Goal: Information Seeking & Learning: Learn about a topic

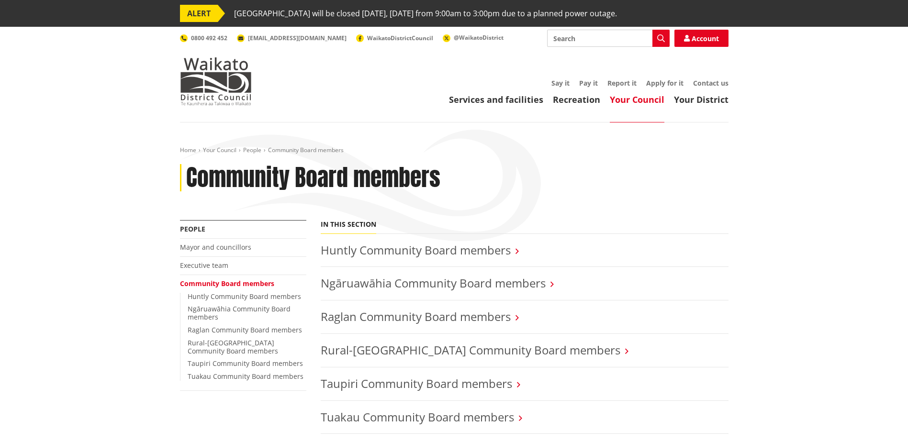
scroll to position [48, 0]
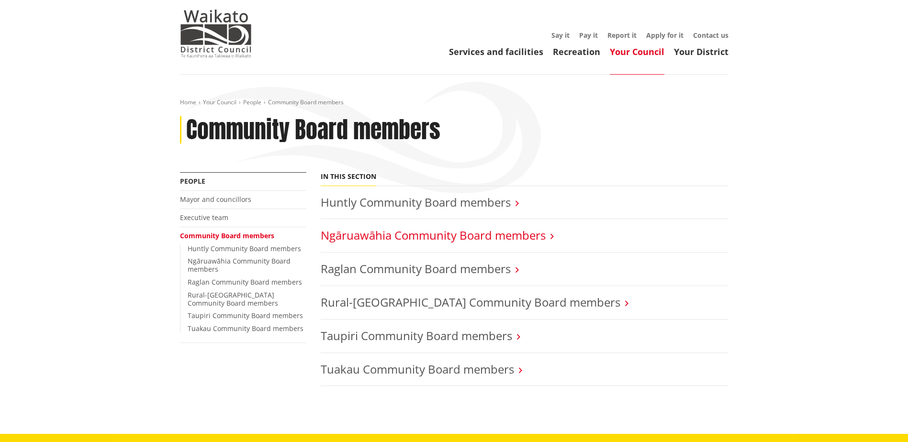
click at [477, 234] on link "Ngāruawāhia Community Board members" at bounding box center [433, 235] width 225 height 16
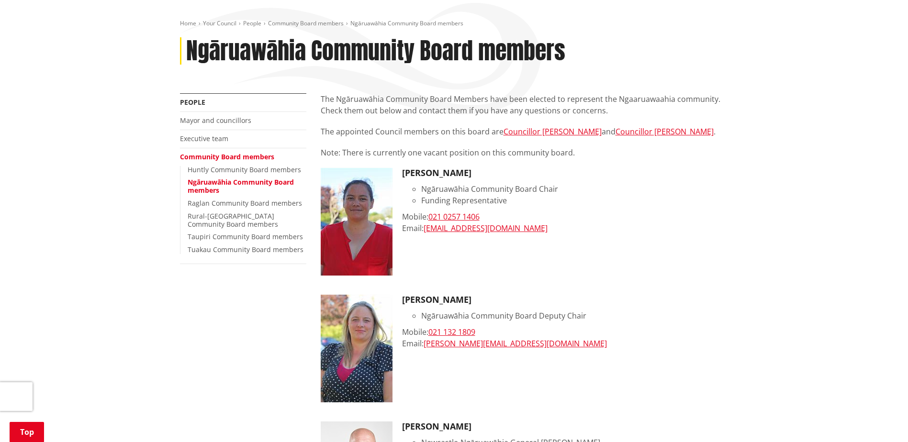
scroll to position [191, 0]
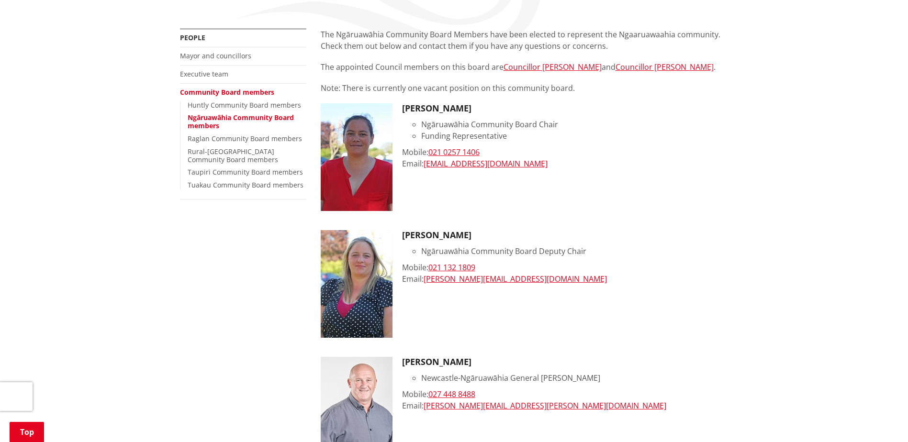
click at [366, 148] on img at bounding box center [357, 157] width 72 height 108
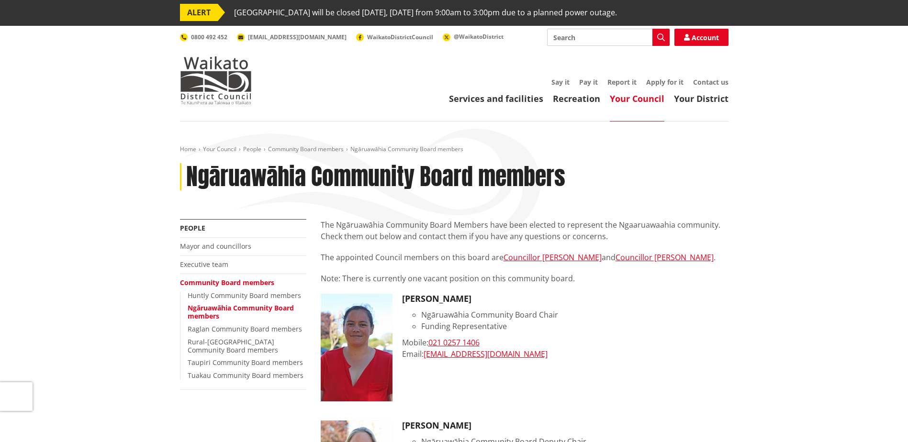
scroll to position [0, 0]
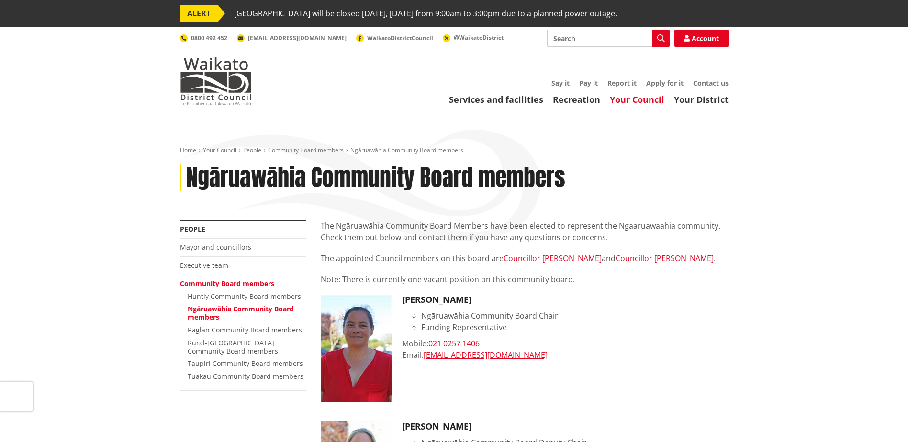
drag, startPoint x: 272, startPoint y: 295, endPoint x: 293, endPoint y: 289, distance: 21.8
click at [272, 296] on link "Huntly Community Board members" at bounding box center [244, 296] width 113 height 9
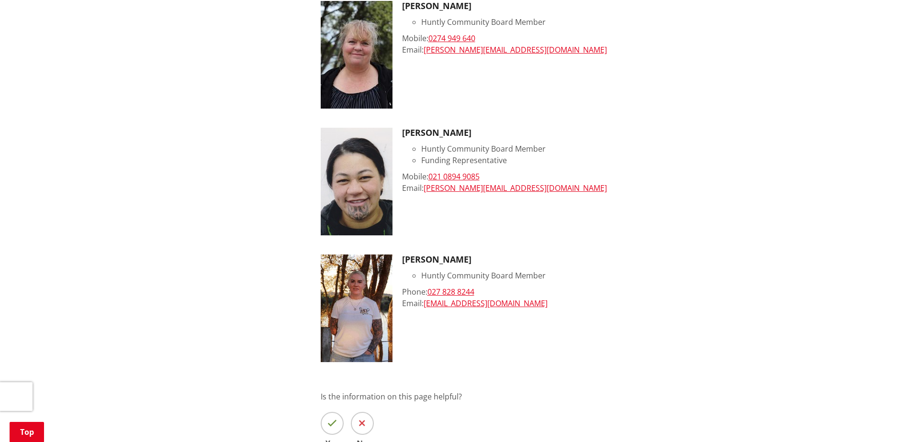
scroll to position [813, 0]
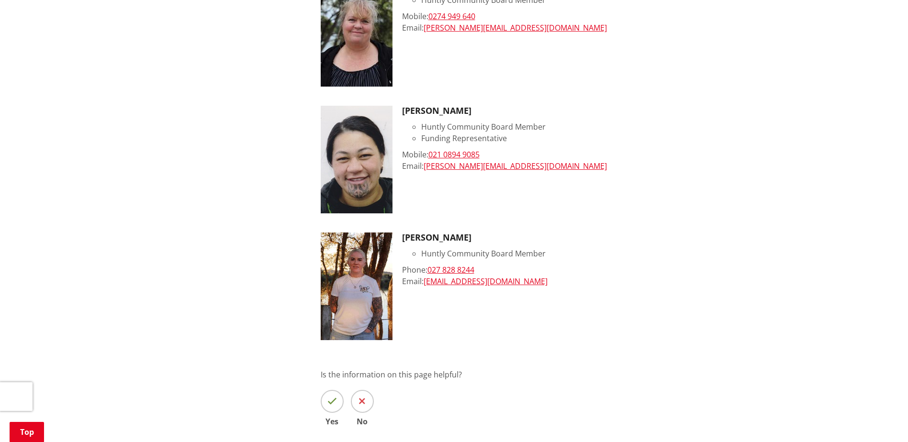
click at [348, 275] on img at bounding box center [357, 287] width 72 height 108
click at [438, 242] on h3 "Tracey Jones" at bounding box center [565, 238] width 326 height 11
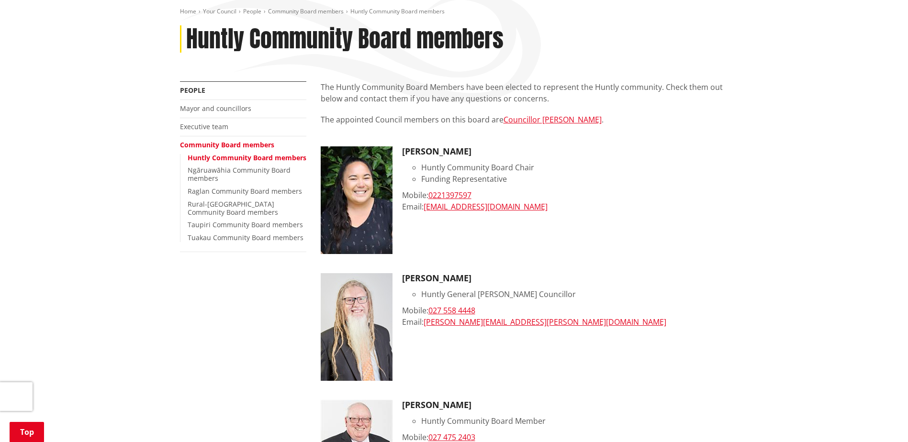
scroll to position [48, 0]
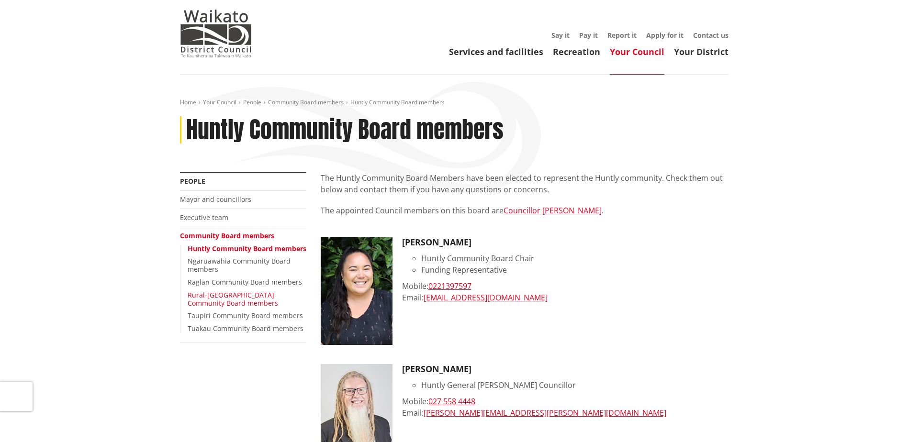
click at [208, 306] on link "Rural-Port Waikato Community Board members" at bounding box center [233, 298] width 90 height 17
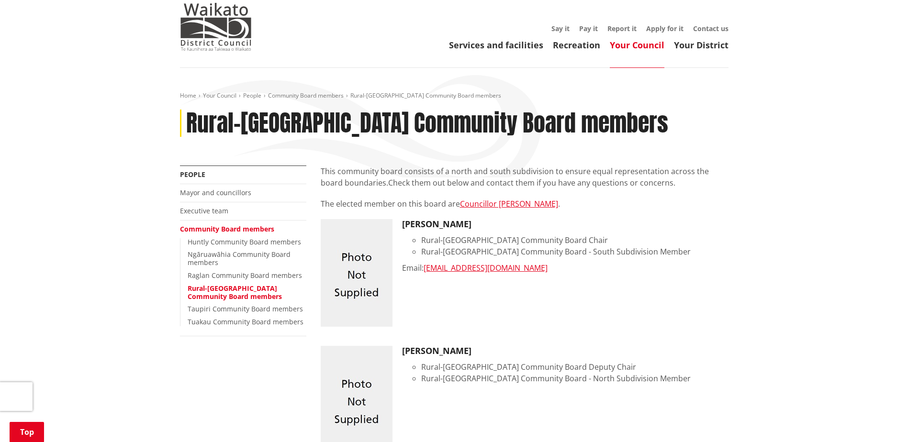
scroll to position [48, 0]
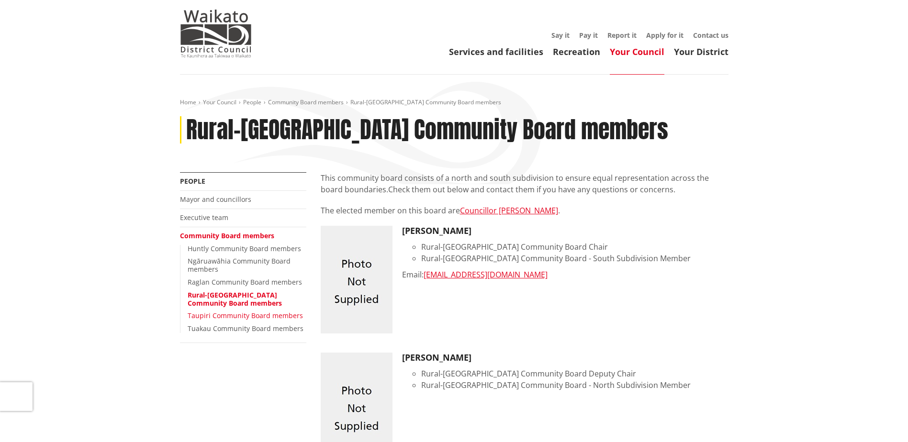
click at [227, 316] on link "Taupiri Community Board members" at bounding box center [245, 315] width 115 height 9
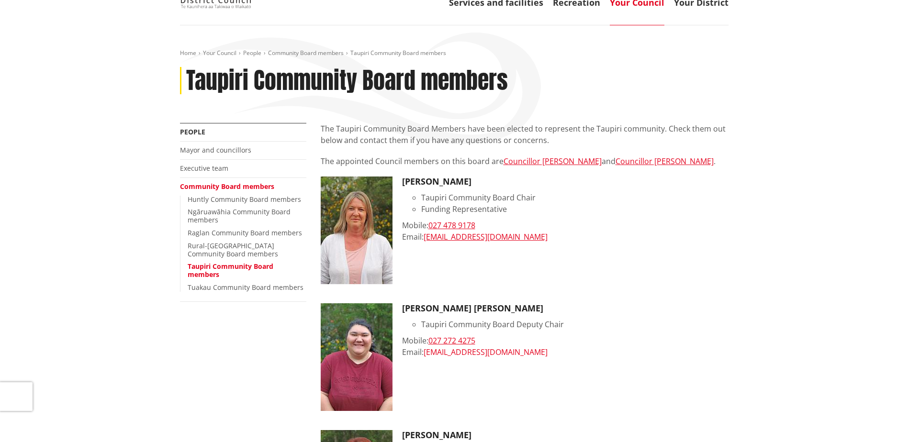
scroll to position [96, 0]
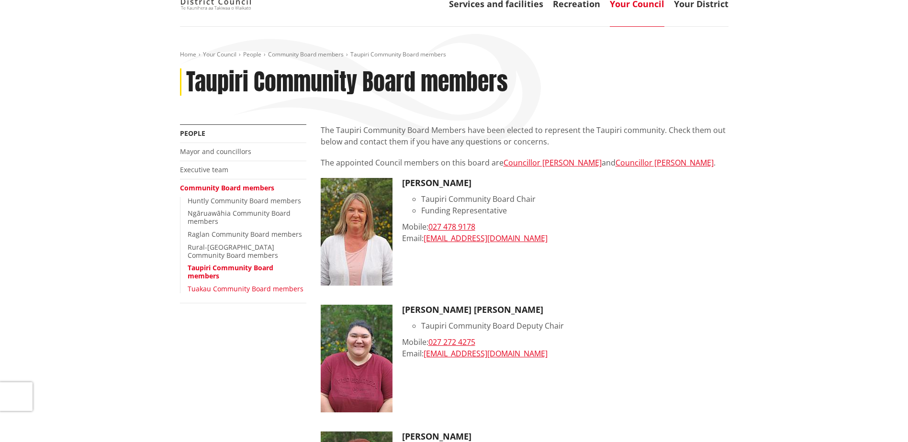
click at [225, 290] on link "Tuakau Community Board members" at bounding box center [246, 288] width 116 height 9
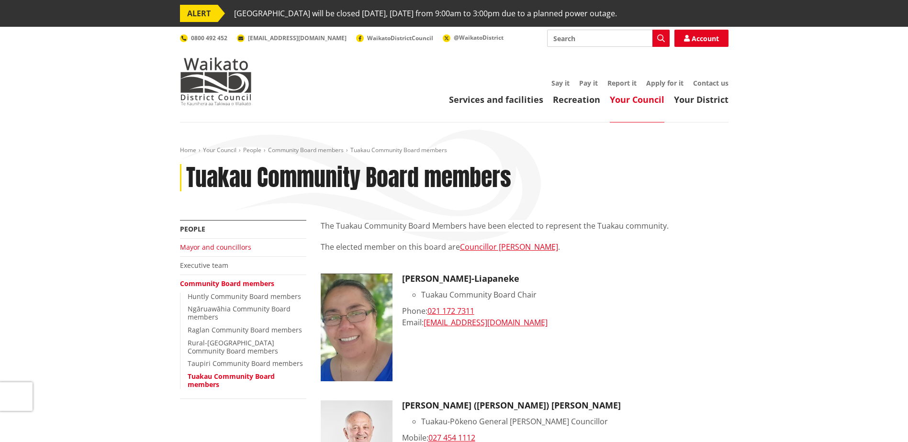
click at [219, 247] on link "Mayor and councillors" at bounding box center [215, 247] width 71 height 9
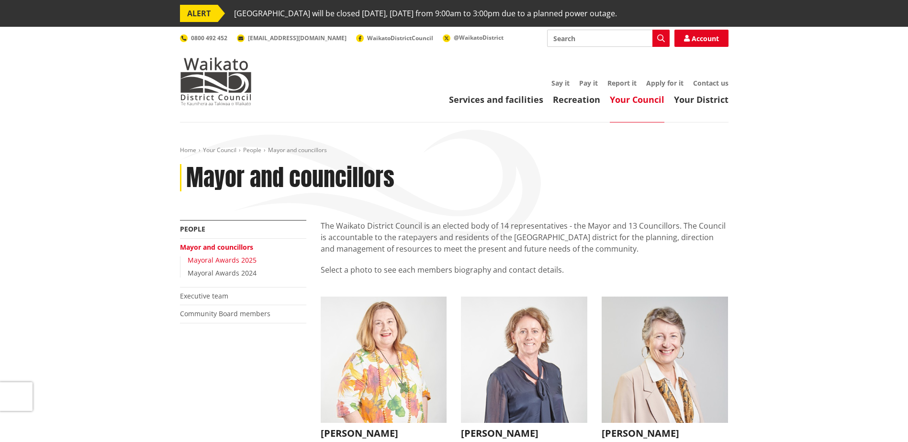
click at [221, 262] on link "Mayoral Awards 2025" at bounding box center [222, 260] width 69 height 9
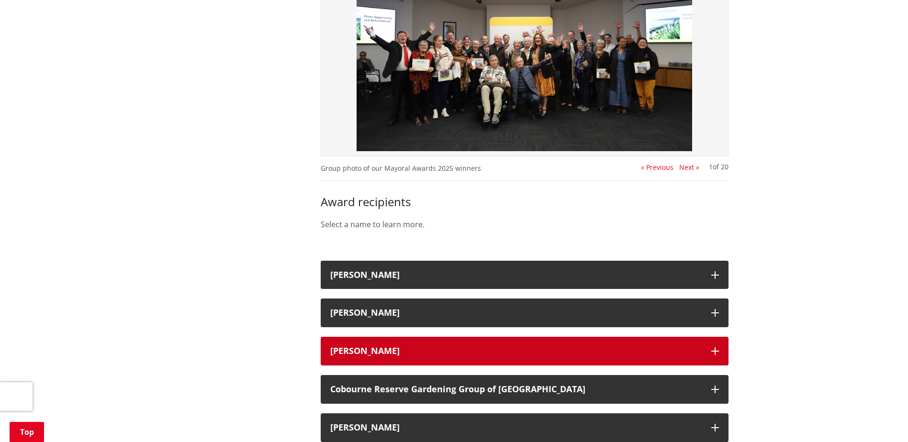
scroll to position [383, 0]
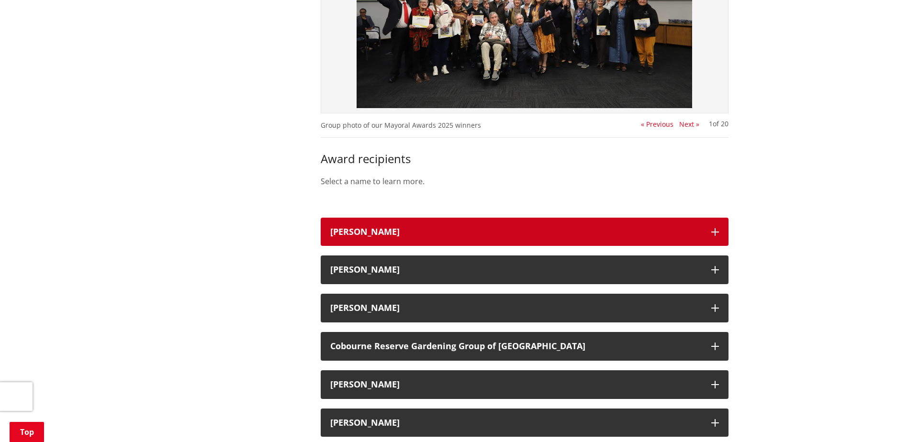
click at [709, 231] on button "Andy Saunders" at bounding box center [525, 232] width 408 height 29
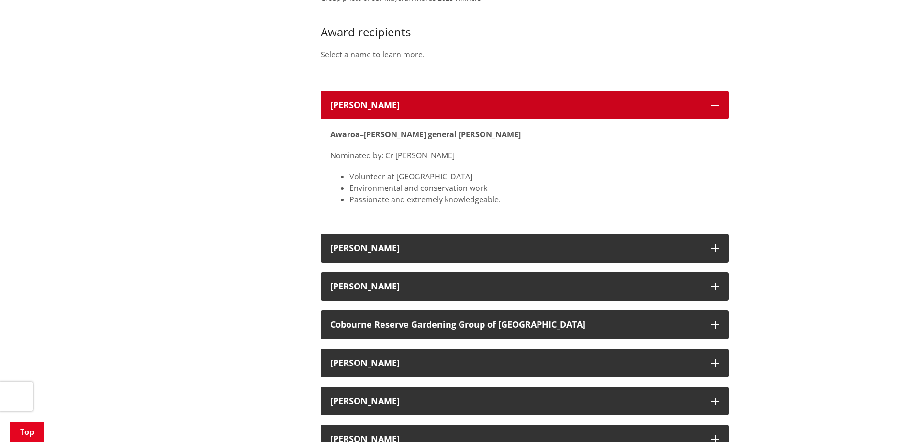
scroll to position [526, 0]
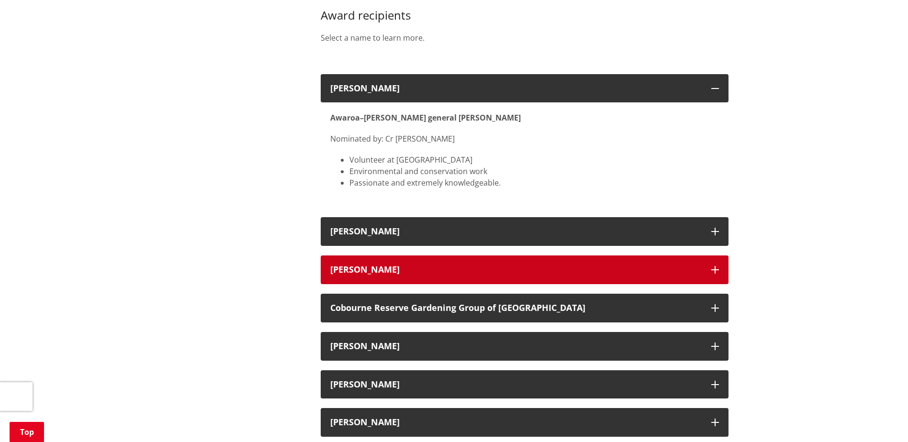
click at [716, 266] on button "Charles Fletcher" at bounding box center [525, 270] width 408 height 29
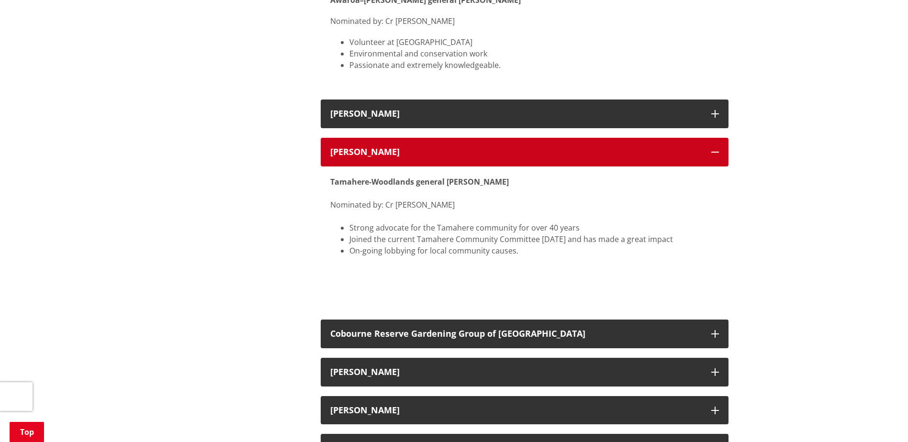
scroll to position [670, 0]
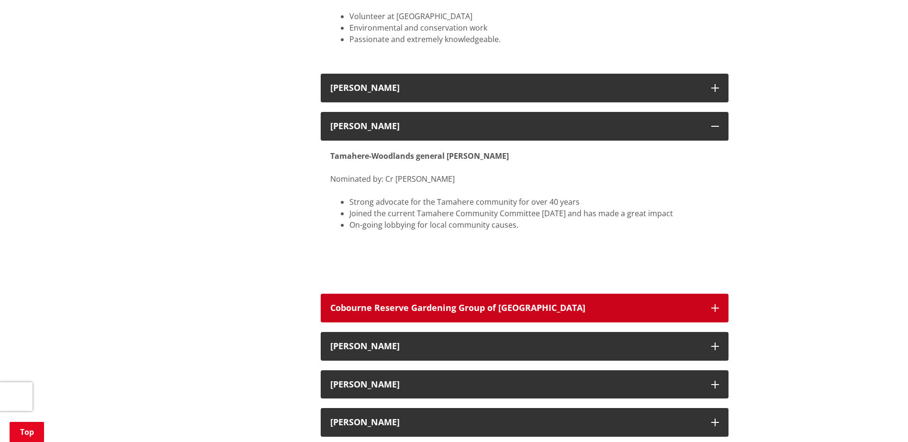
click at [715, 309] on icon "button" at bounding box center [715, 308] width 8 height 8
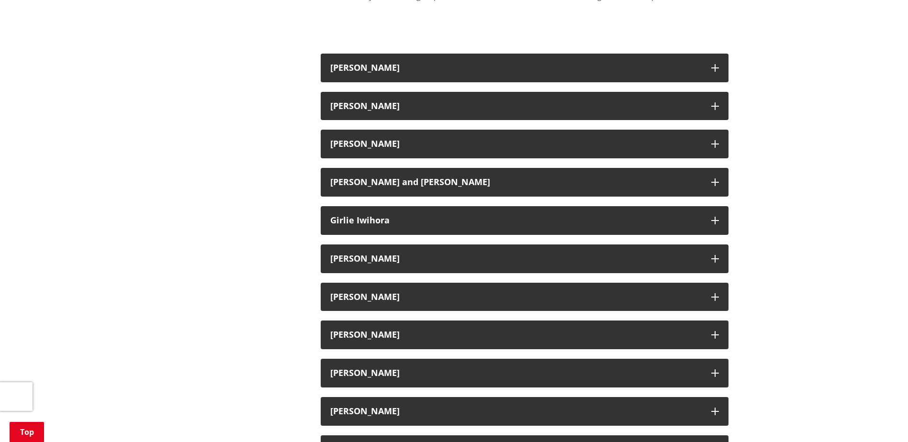
scroll to position [1101, 0]
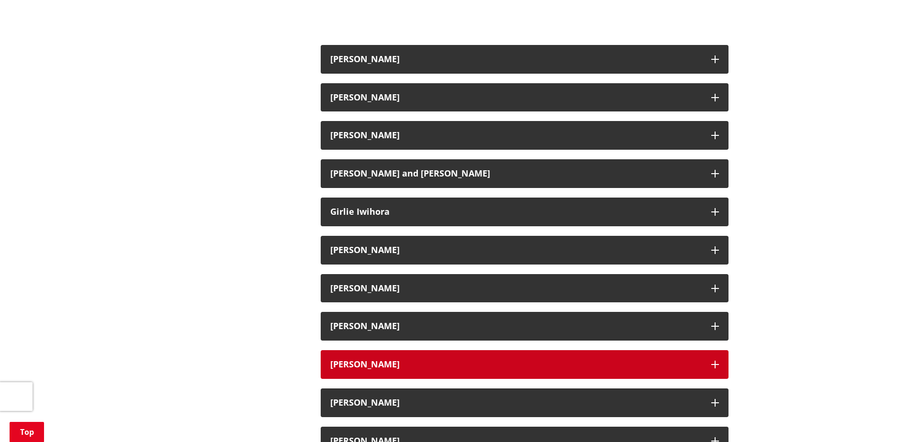
click at [712, 361] on icon "button" at bounding box center [715, 365] width 8 height 8
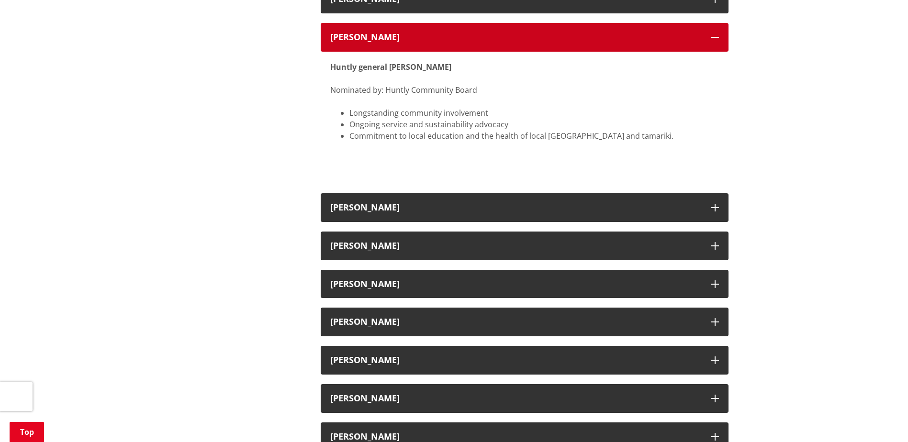
scroll to position [1483, 0]
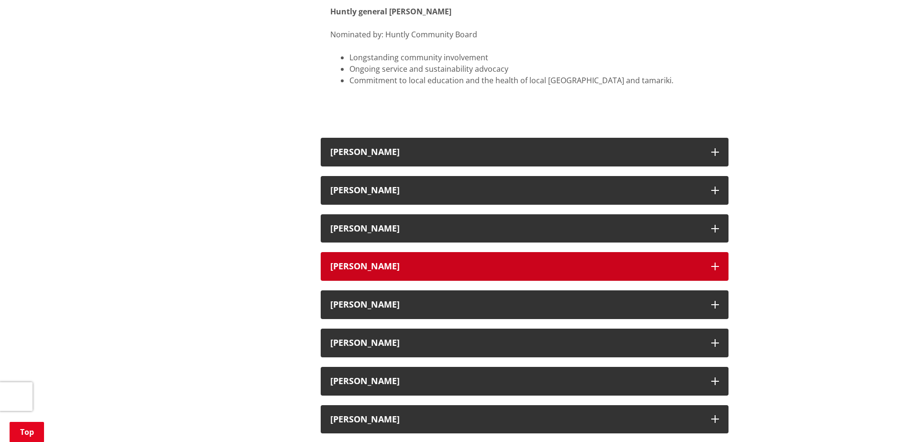
click at [717, 263] on icon "button" at bounding box center [715, 267] width 8 height 8
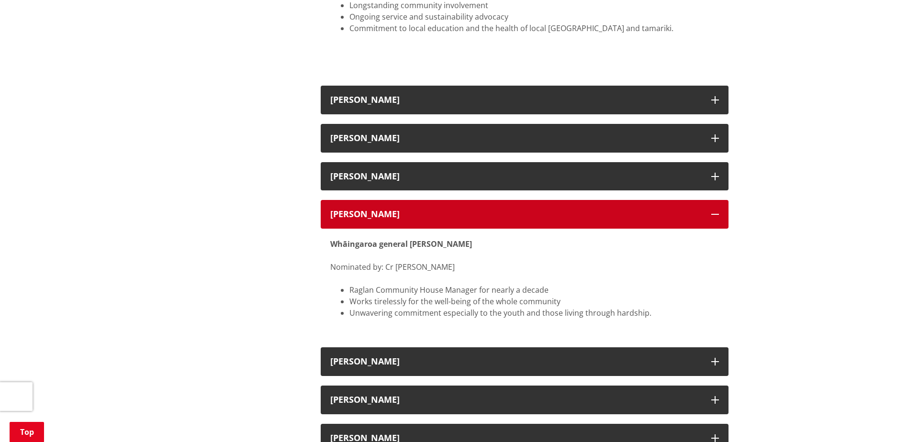
scroll to position [1627, 0]
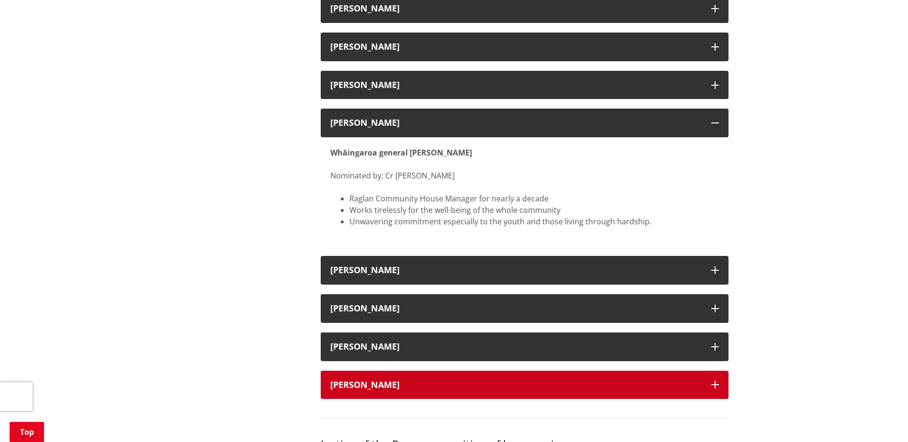
click at [713, 381] on icon "button" at bounding box center [715, 385] width 8 height 8
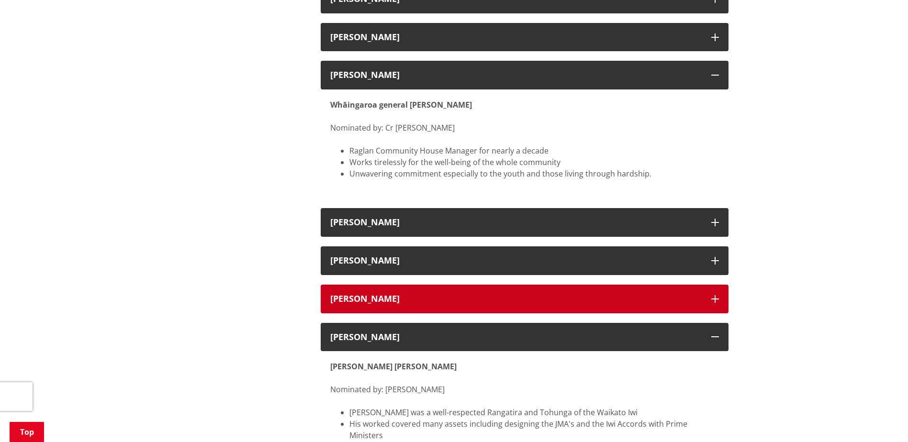
click at [716, 295] on icon "button" at bounding box center [715, 299] width 8 height 8
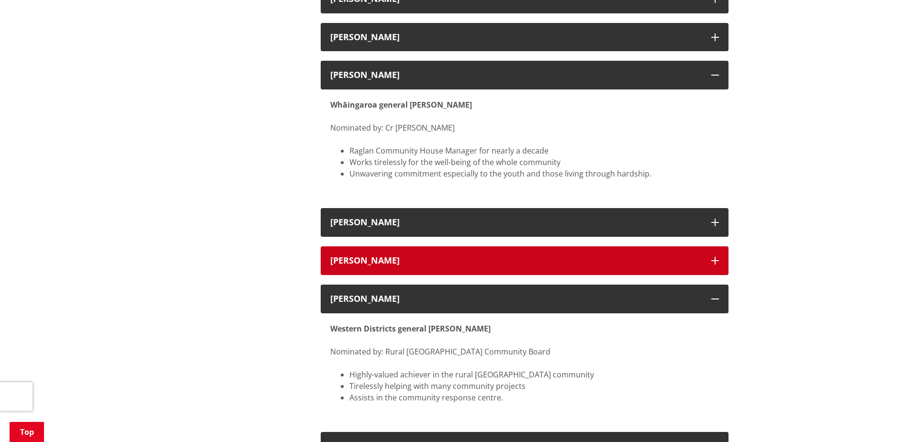
click at [712, 257] on icon "button" at bounding box center [715, 261] width 8 height 8
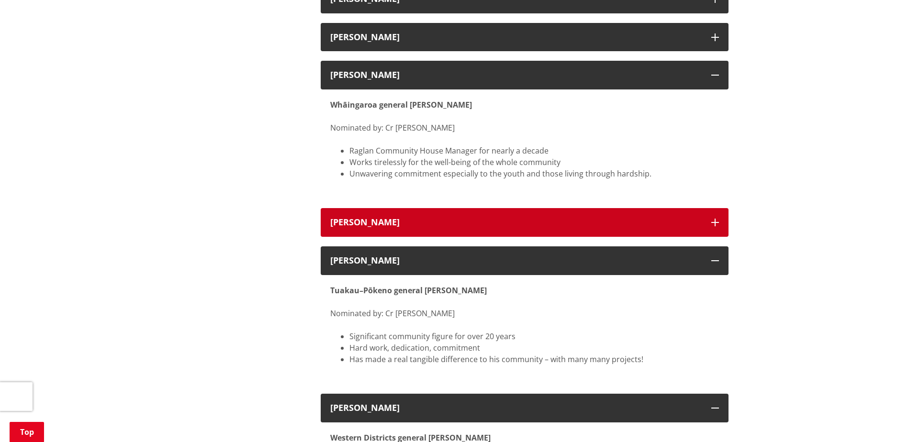
click at [715, 219] on icon "button" at bounding box center [715, 223] width 8 height 8
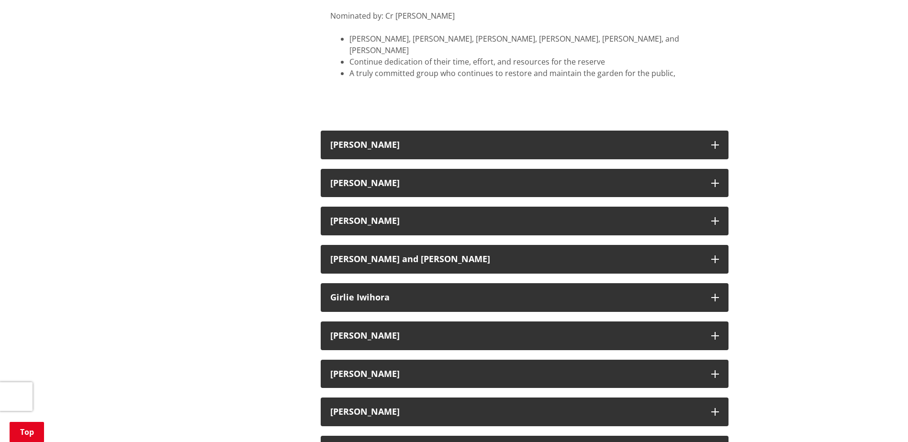
scroll to position [1005, 0]
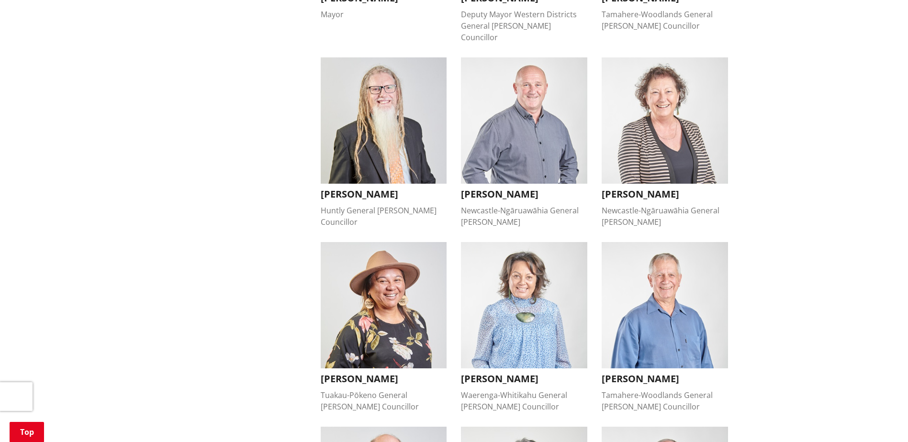
scroll to position [431, 0]
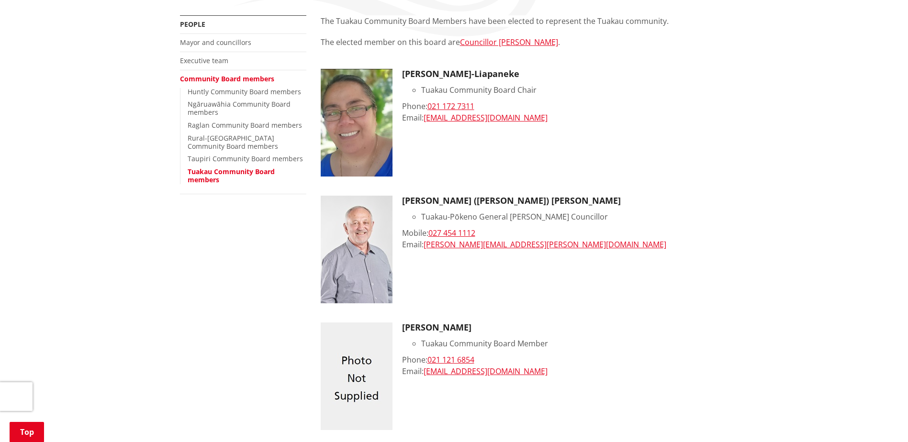
scroll to position [144, 0]
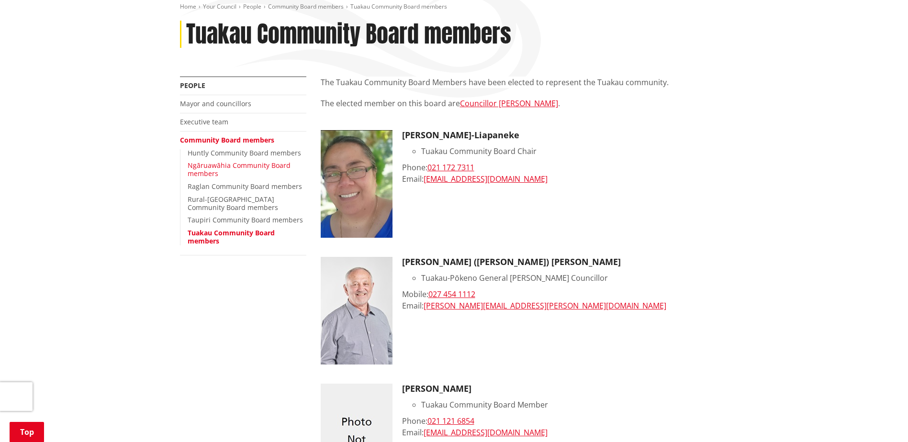
click at [202, 165] on link "Ngāruawāhia Community Board members" at bounding box center [239, 169] width 103 height 17
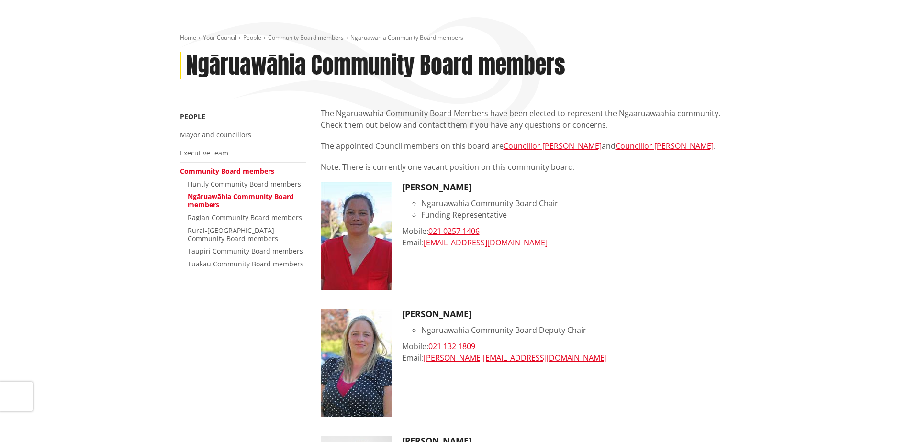
scroll to position [96, 0]
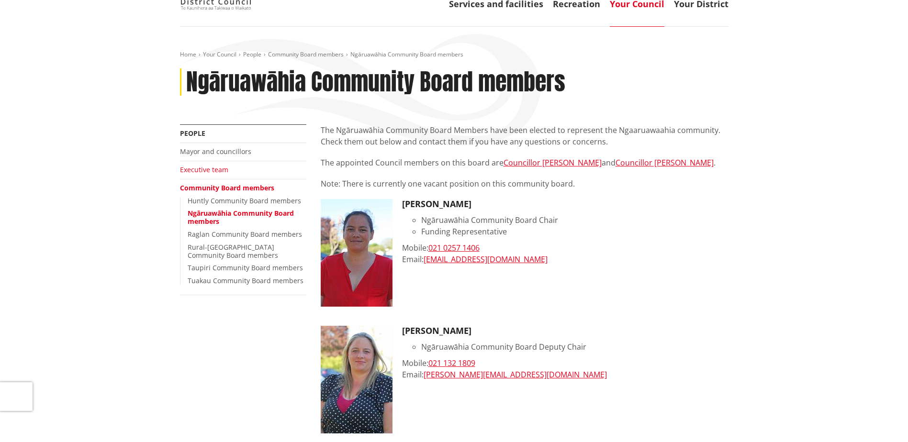
click at [192, 171] on link "Executive team" at bounding box center [204, 169] width 48 height 9
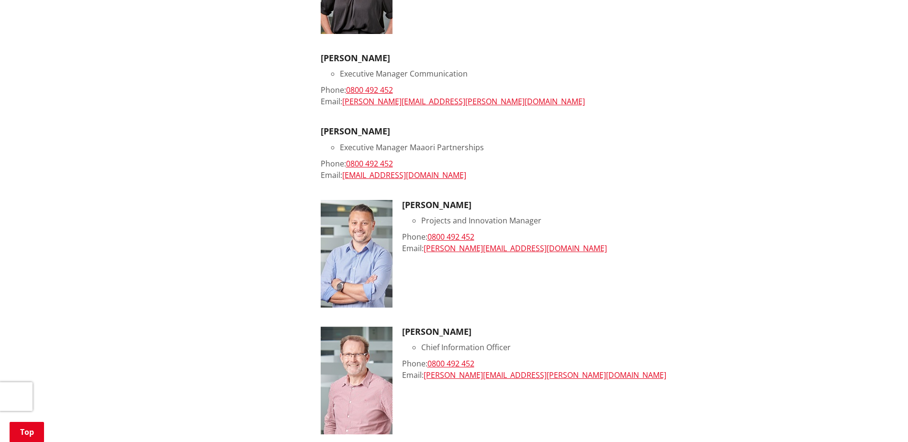
scroll to position [957, 0]
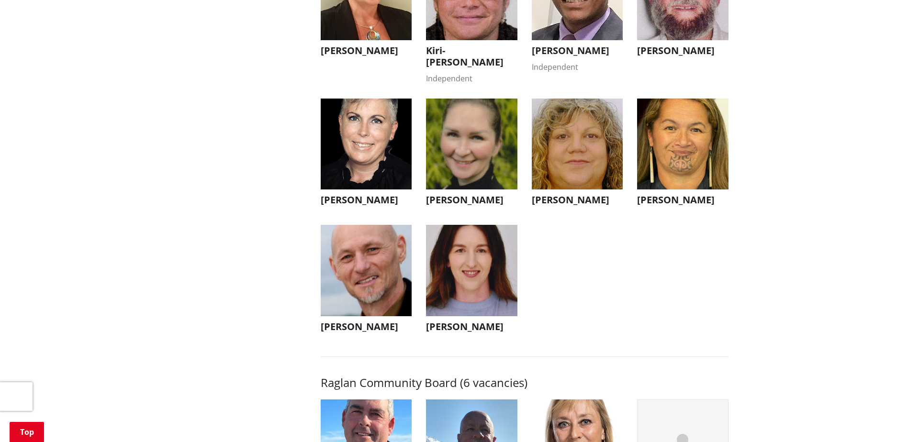
scroll to position [2967, 0]
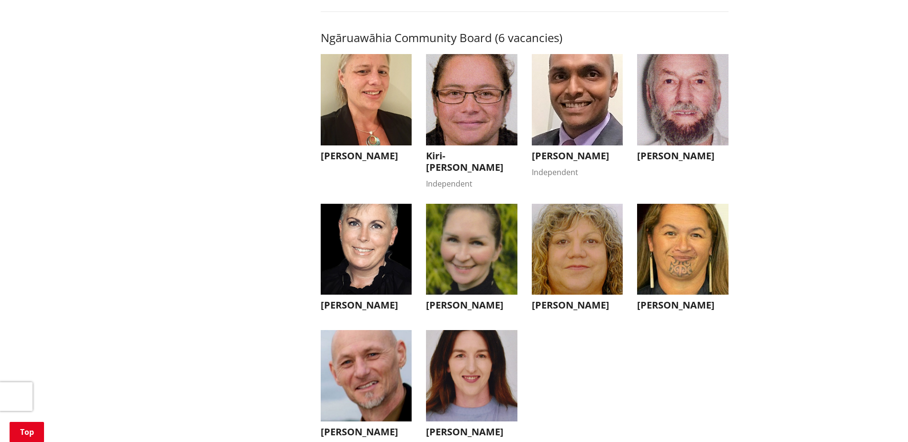
click at [341, 311] on h3 "[PERSON_NAME]" at bounding box center [366, 305] width 91 height 11
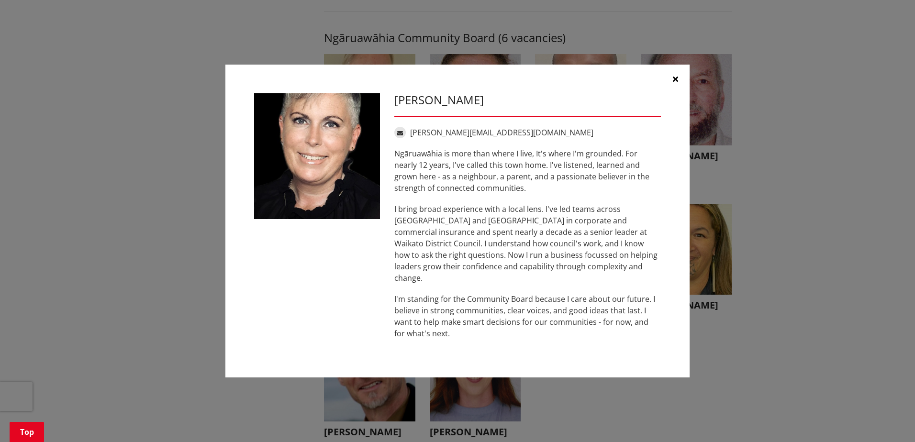
click at [669, 85] on button "button" at bounding box center [675, 79] width 29 height 29
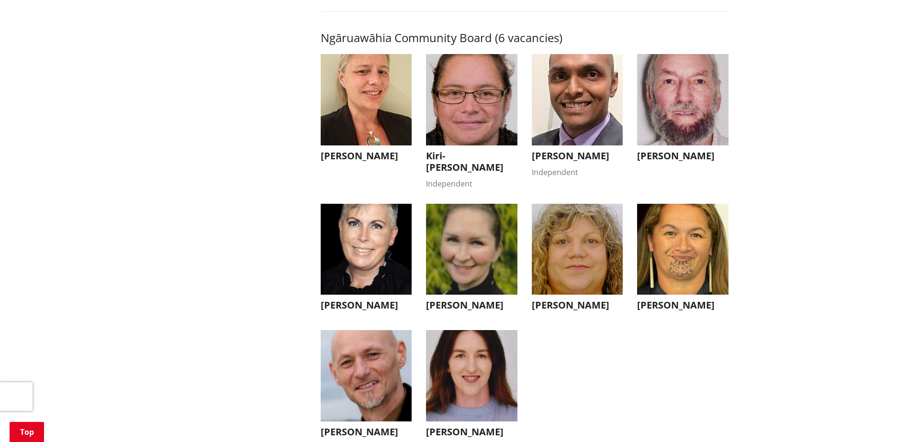
click at [696, 109] on img "button" at bounding box center [682, 99] width 91 height 91
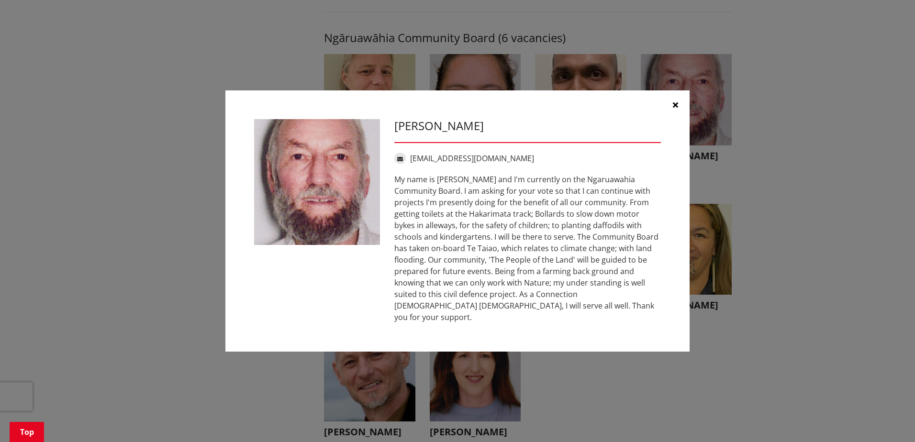
click at [673, 108] on icon "button" at bounding box center [675, 105] width 5 height 8
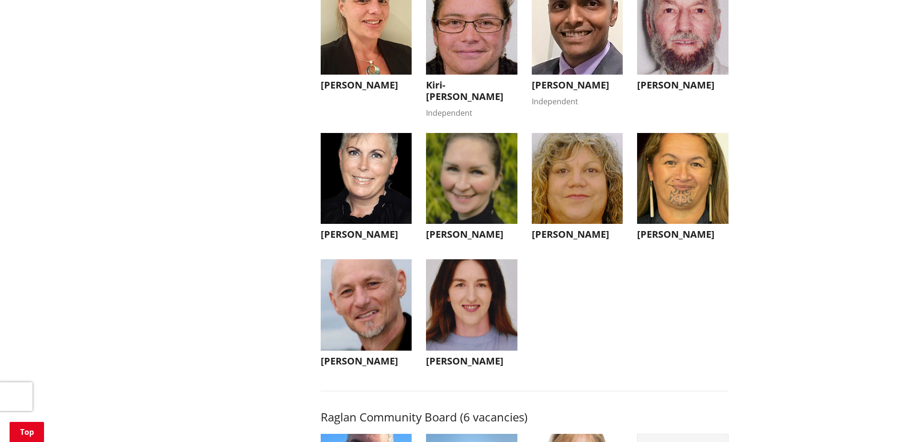
scroll to position [3015, 0]
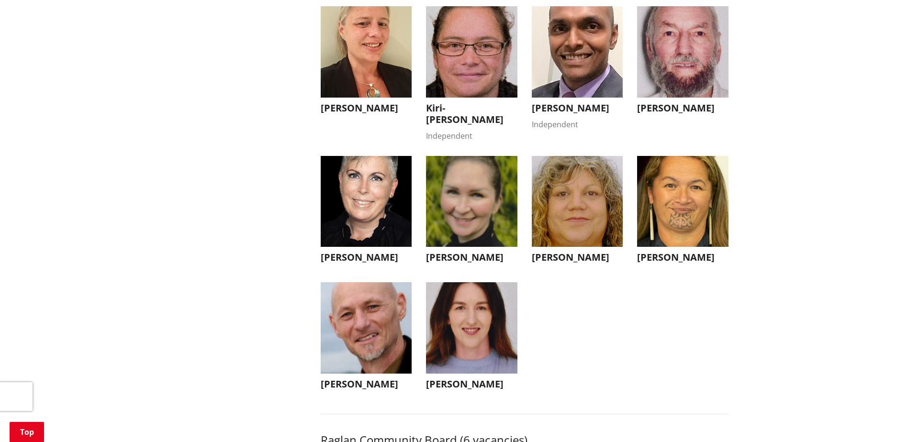
click at [488, 216] on img "button" at bounding box center [471, 201] width 91 height 91
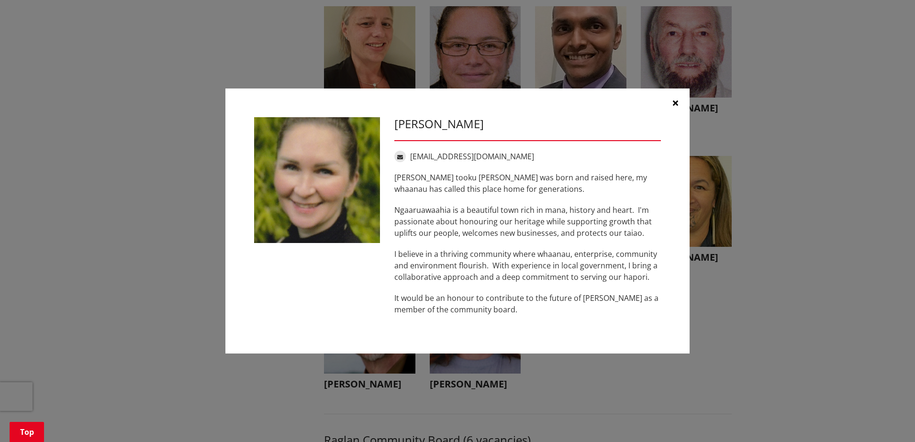
click at [680, 102] on button "button" at bounding box center [675, 103] width 29 height 29
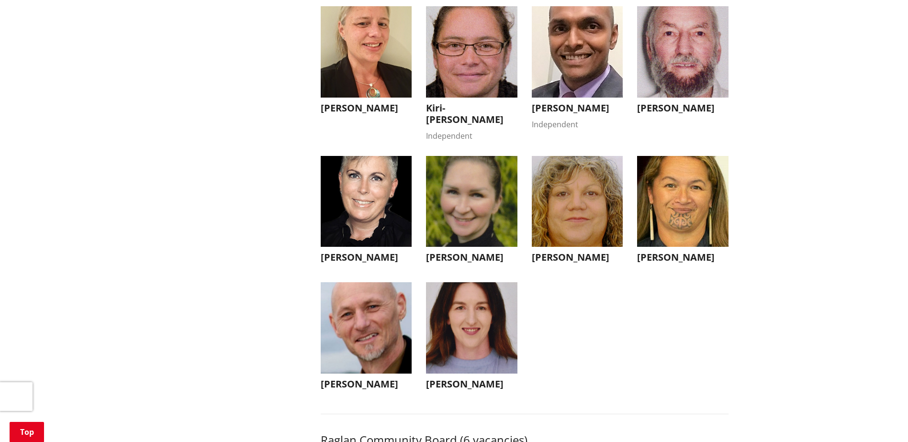
click at [497, 337] on img "button" at bounding box center [471, 327] width 91 height 91
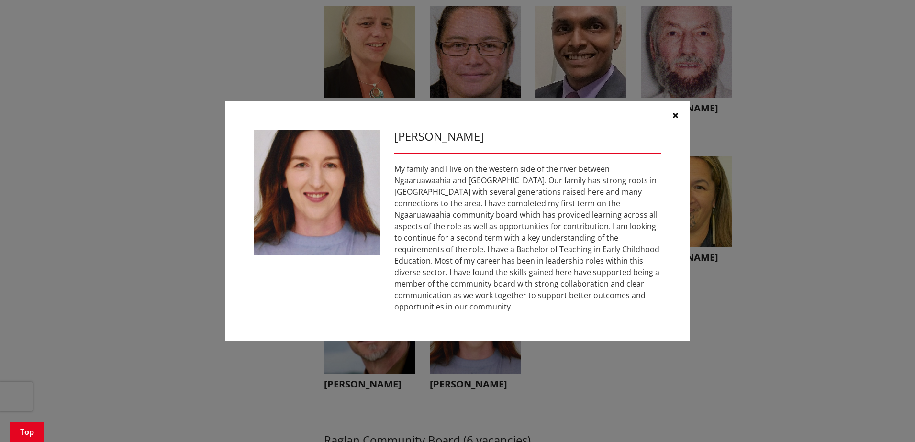
click at [679, 122] on button "button" at bounding box center [675, 115] width 29 height 29
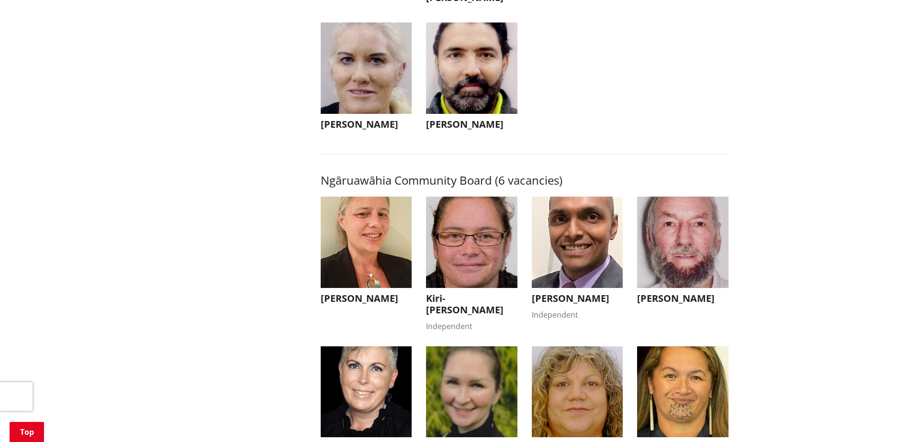
scroll to position [2823, 0]
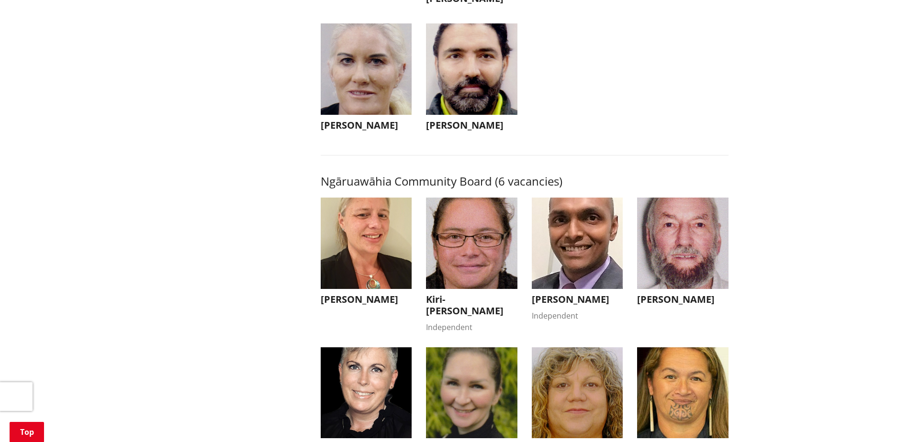
click at [356, 251] on img "button" at bounding box center [366, 243] width 91 height 91
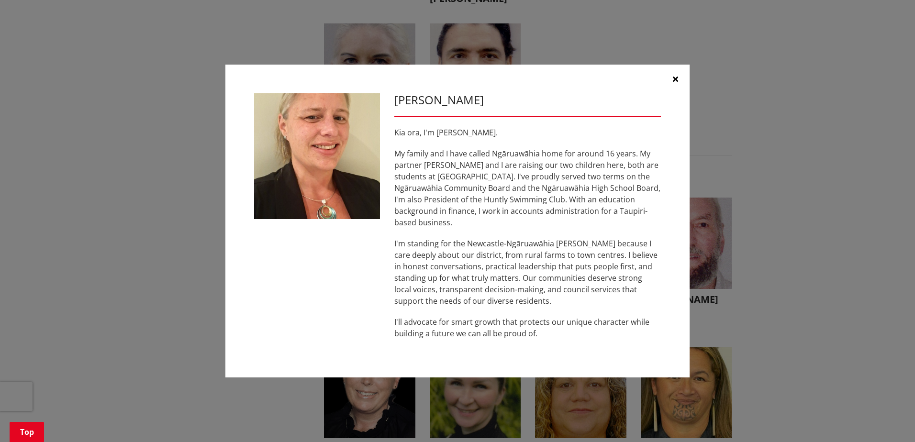
click at [679, 89] on button "button" at bounding box center [675, 79] width 29 height 29
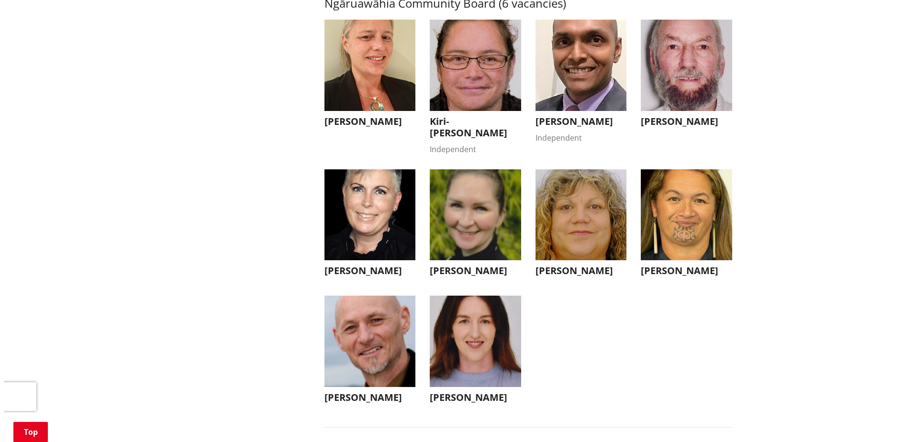
scroll to position [3015, 0]
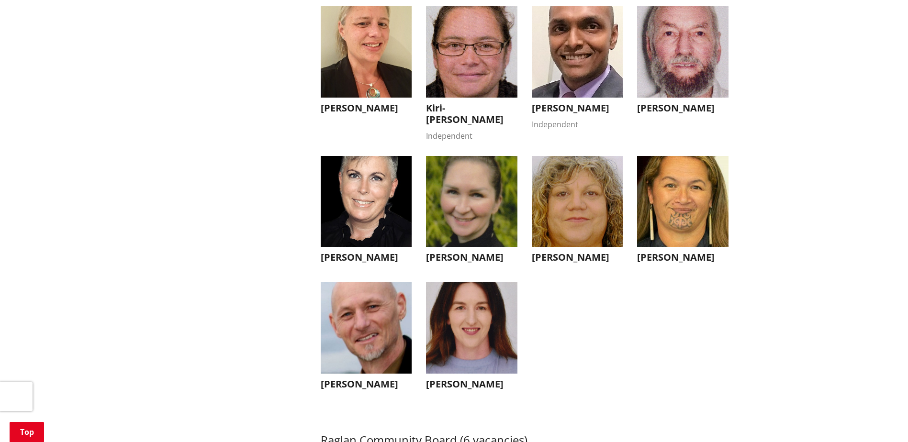
click at [341, 263] on h3 "[PERSON_NAME]" at bounding box center [366, 257] width 91 height 11
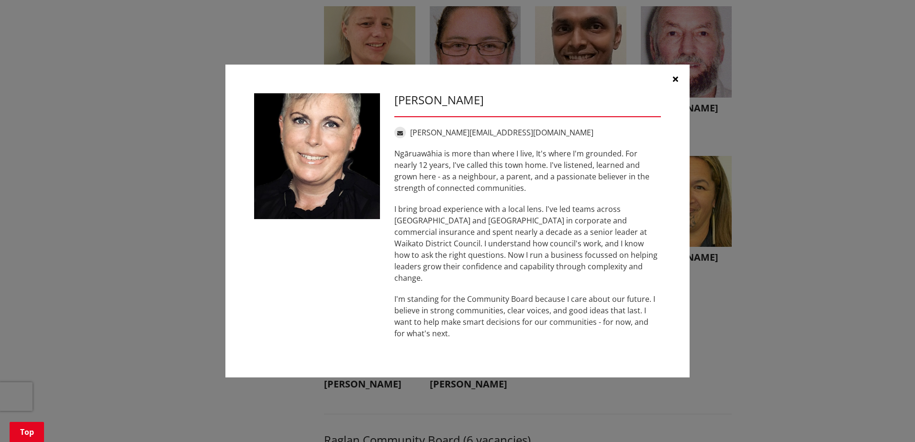
click at [678, 90] on button "button" at bounding box center [675, 79] width 29 height 29
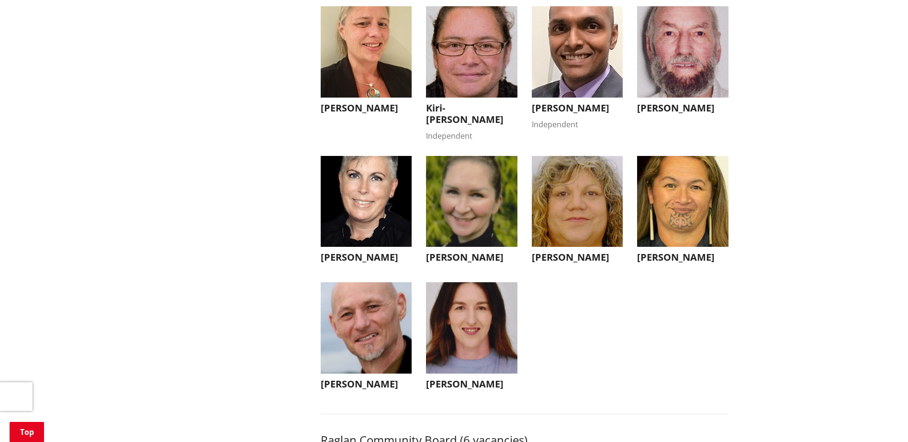
click at [581, 114] on h3 "[PERSON_NAME]" at bounding box center [577, 107] width 91 height 11
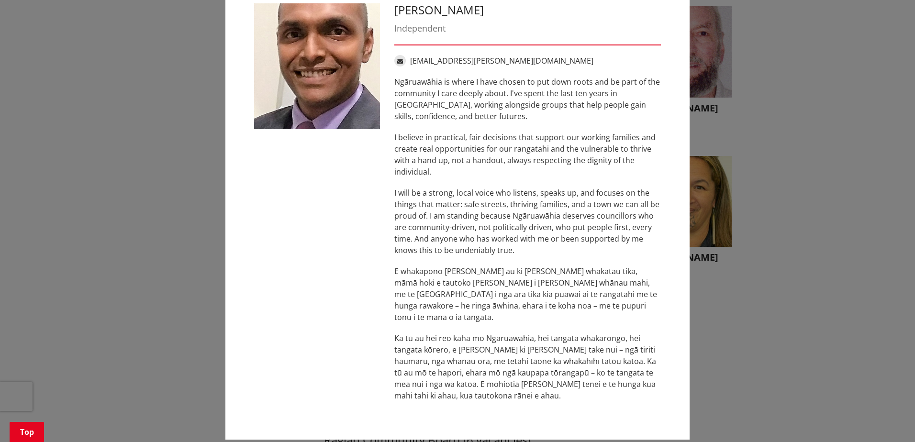
scroll to position [40, 0]
